Goal: Book appointment/travel/reservation

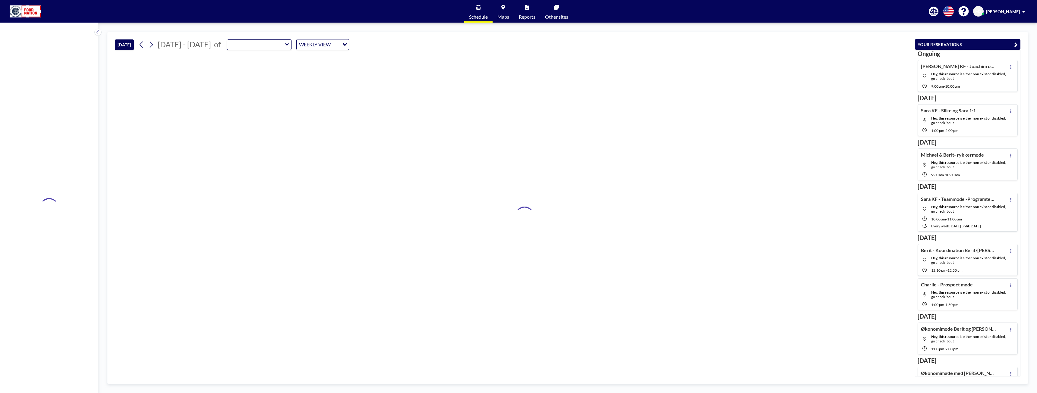
type input "Green Room"
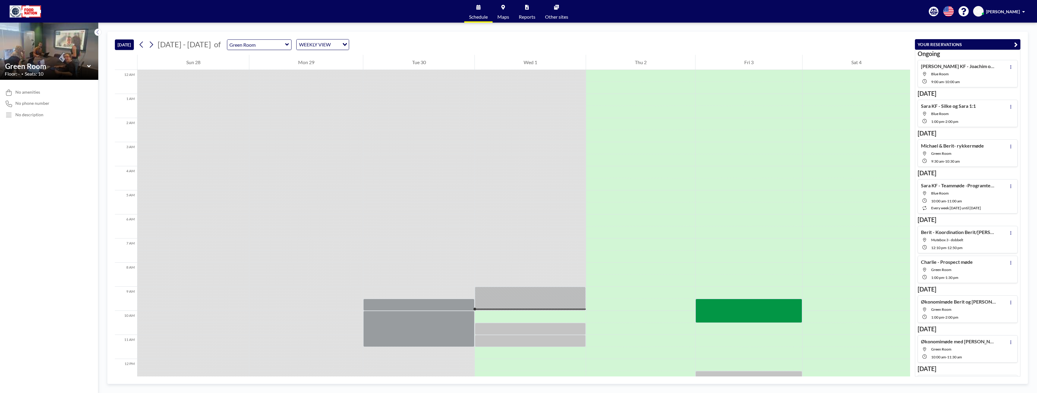
click at [285, 46] on icon at bounding box center [287, 45] width 4 height 6
type input "Mutebox 2"
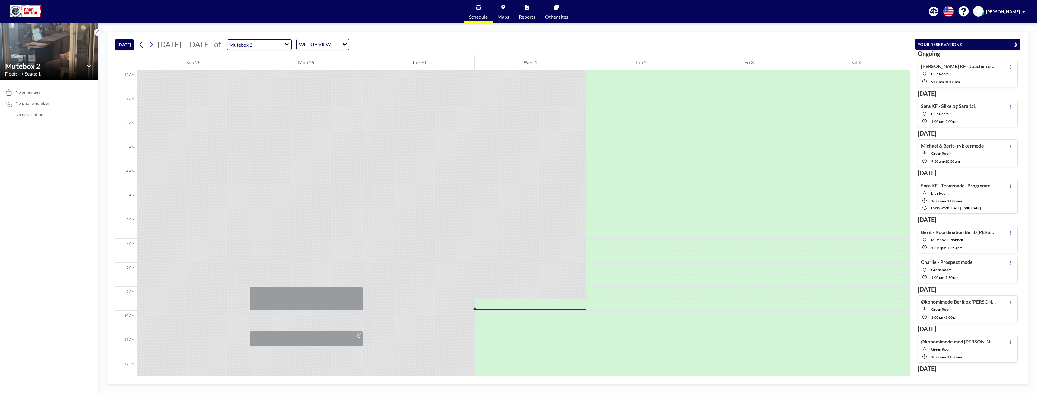
click at [285, 45] on icon at bounding box center [287, 44] width 4 height 2
type input "Mutebox 1"
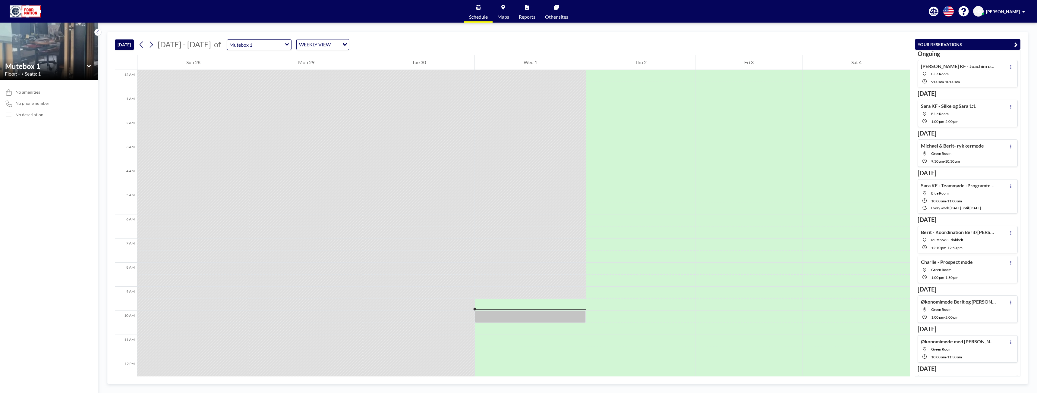
click at [285, 44] on icon at bounding box center [287, 44] width 4 height 2
type input "Mutebox 2"
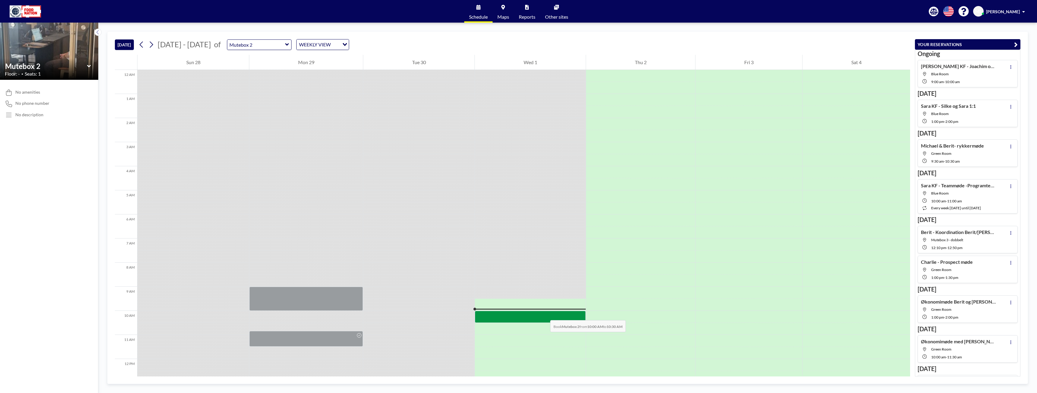
click at [544, 314] on div at bounding box center [530, 317] width 111 height 12
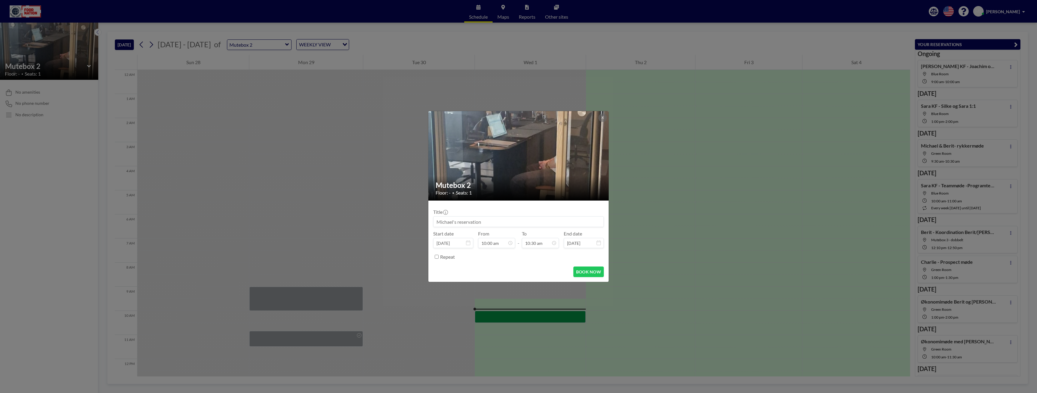
click at [451, 221] on input at bounding box center [518, 222] width 170 height 10
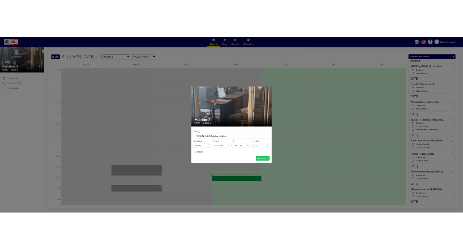
scroll to position [225, 0]
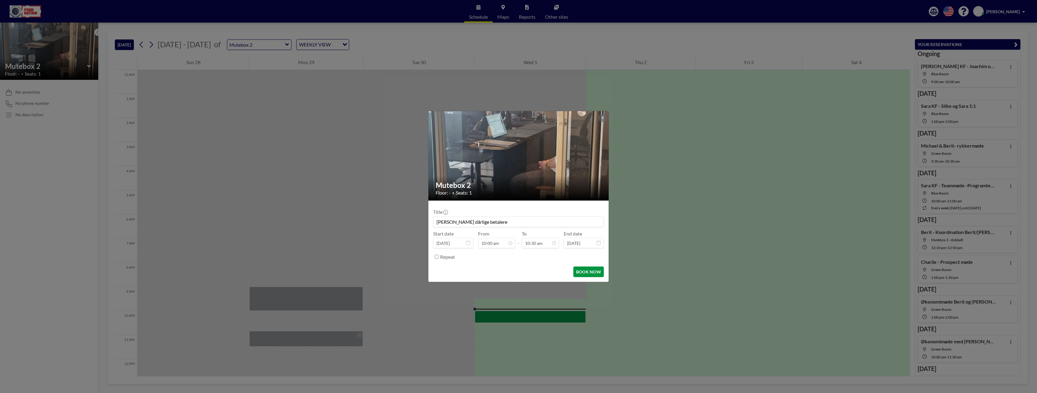
type input "[PERSON_NAME] dårlige betalere"
click at [586, 270] on button "BOOK NOW" at bounding box center [588, 272] width 30 height 11
